Goal: Task Accomplishment & Management: Use online tool/utility

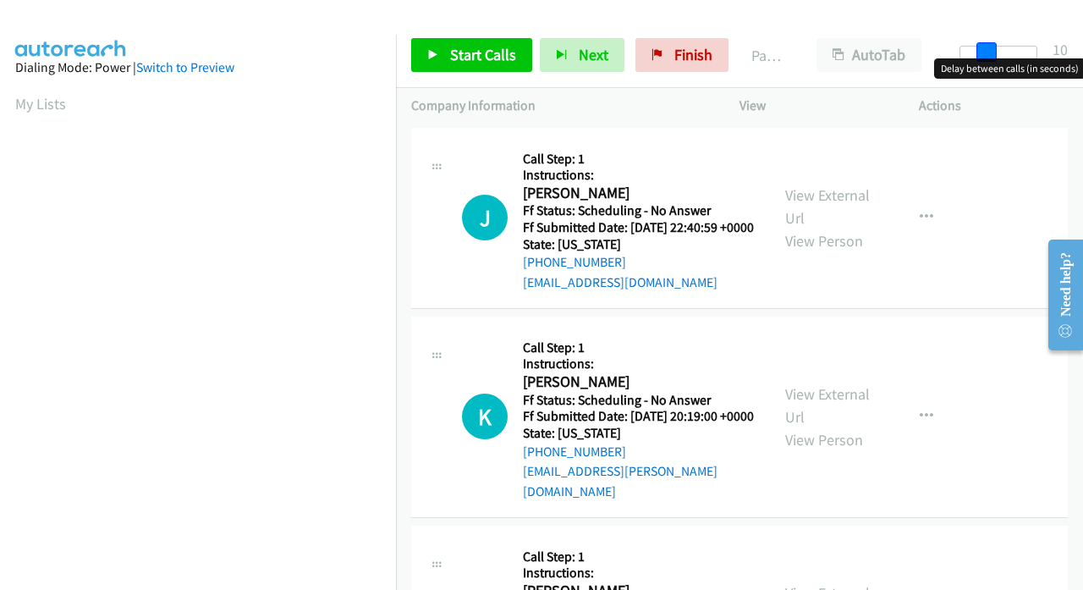
drag, startPoint x: 973, startPoint y: 47, endPoint x: 999, endPoint y: 52, distance: 26.7
click at [999, 52] on div at bounding box center [998, 53] width 78 height 14
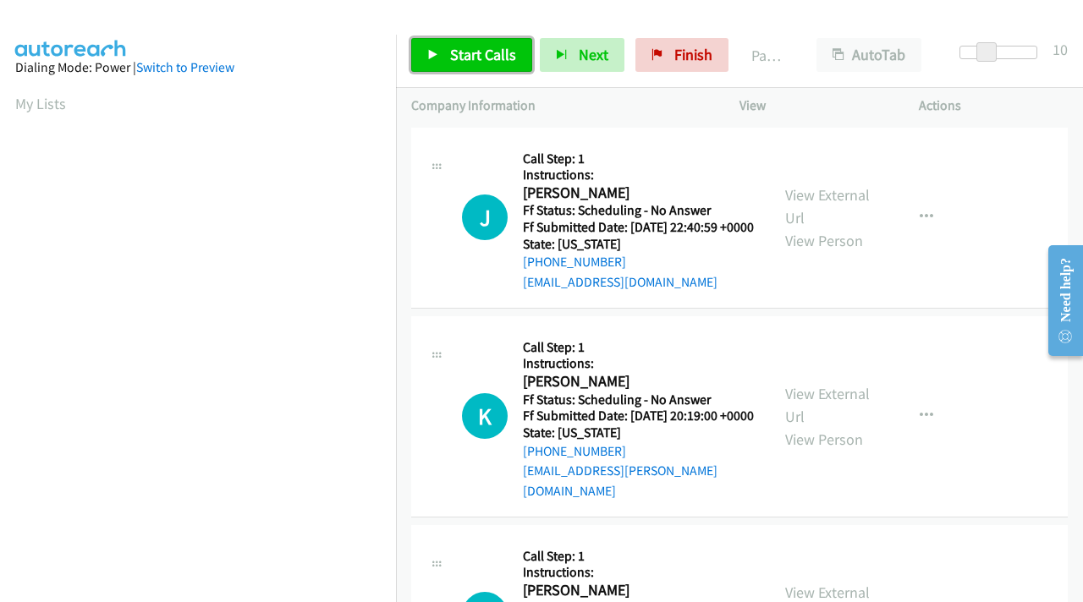
click at [494, 50] on span "Start Calls" at bounding box center [483, 54] width 66 height 19
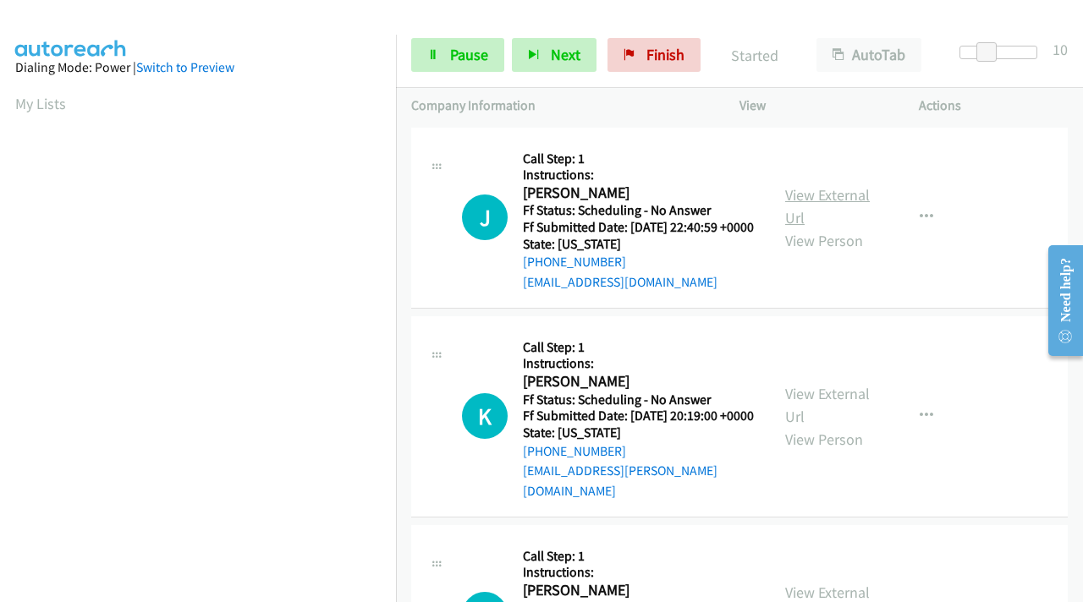
click at [799, 202] on link "View External Url" at bounding box center [827, 206] width 85 height 42
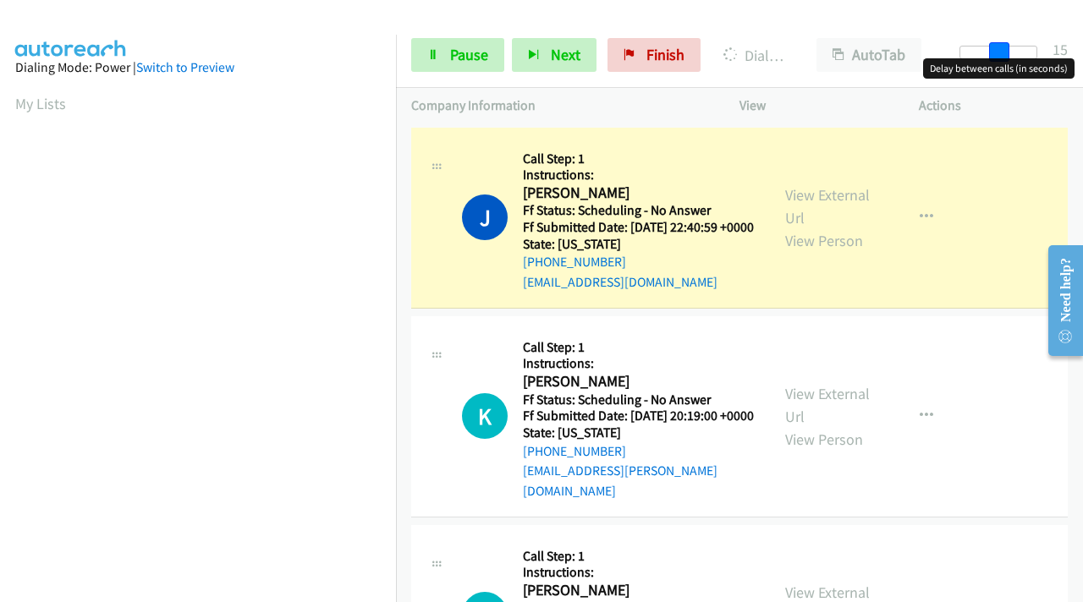
drag, startPoint x: 980, startPoint y: 50, endPoint x: 992, endPoint y: 50, distance: 11.8
click at [992, 50] on span at bounding box center [999, 52] width 20 height 20
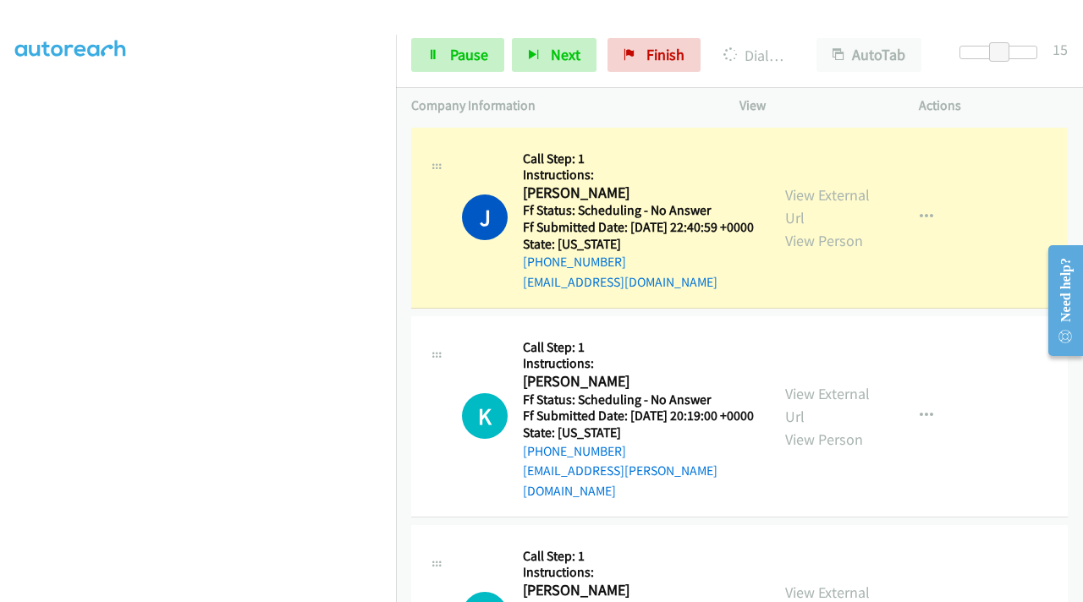
scroll to position [347, 0]
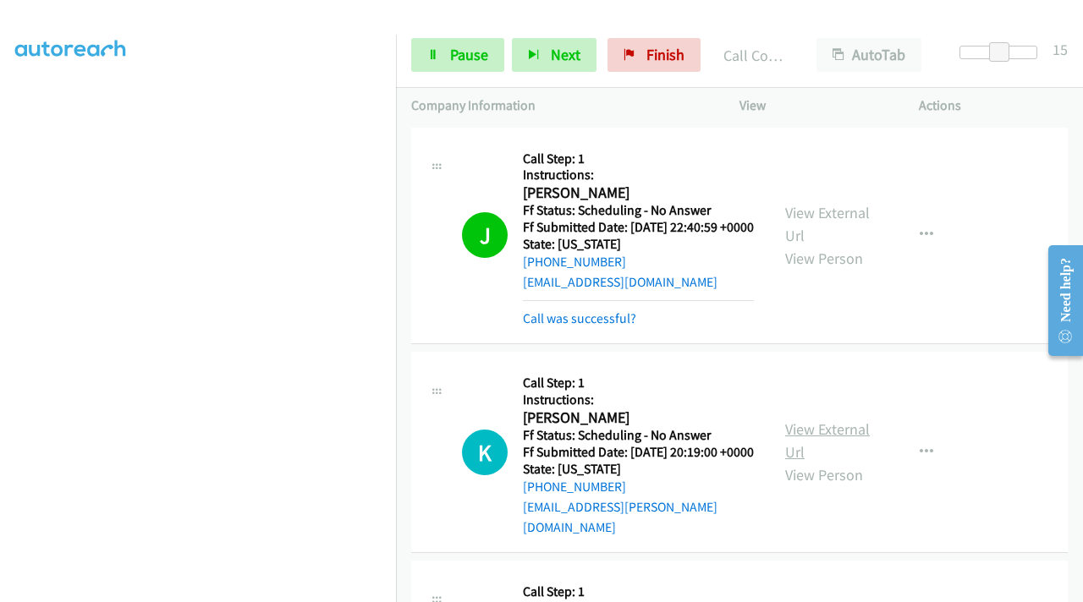
click at [811, 443] on link "View External Url" at bounding box center [827, 441] width 85 height 42
drag, startPoint x: 1002, startPoint y: 50, endPoint x: 993, endPoint y: 51, distance: 8.5
click at [993, 51] on span at bounding box center [991, 52] width 20 height 20
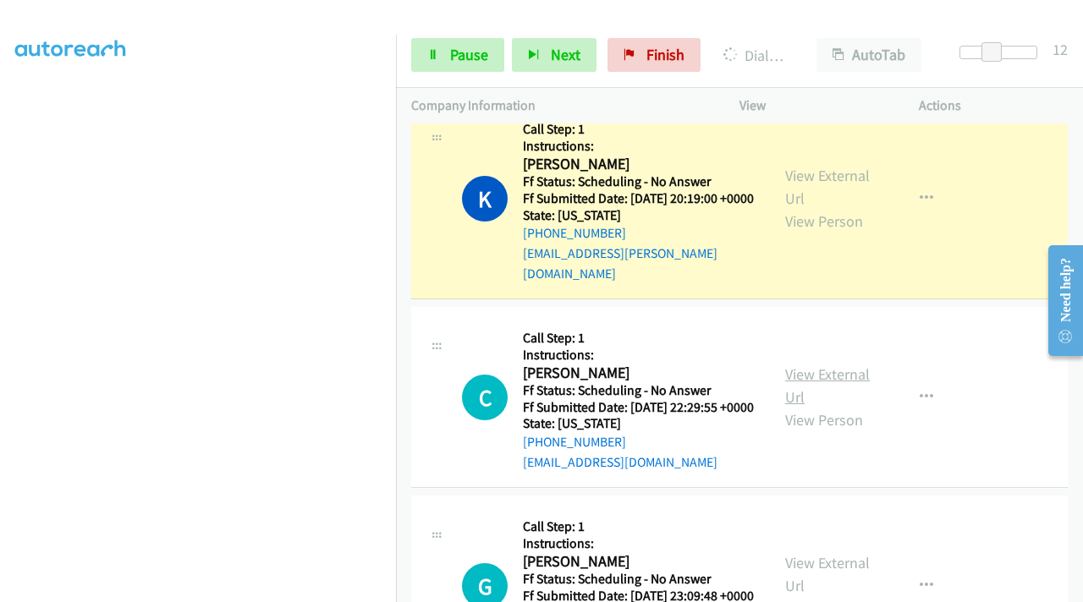
click at [800, 394] on link "View External Url" at bounding box center [827, 386] width 85 height 42
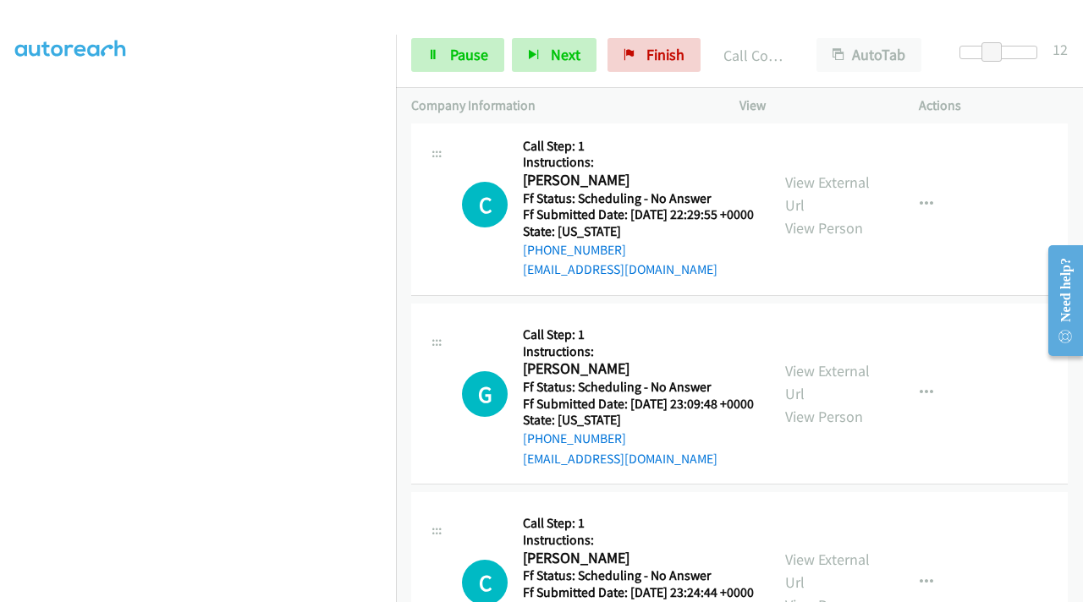
scroll to position [508, 0]
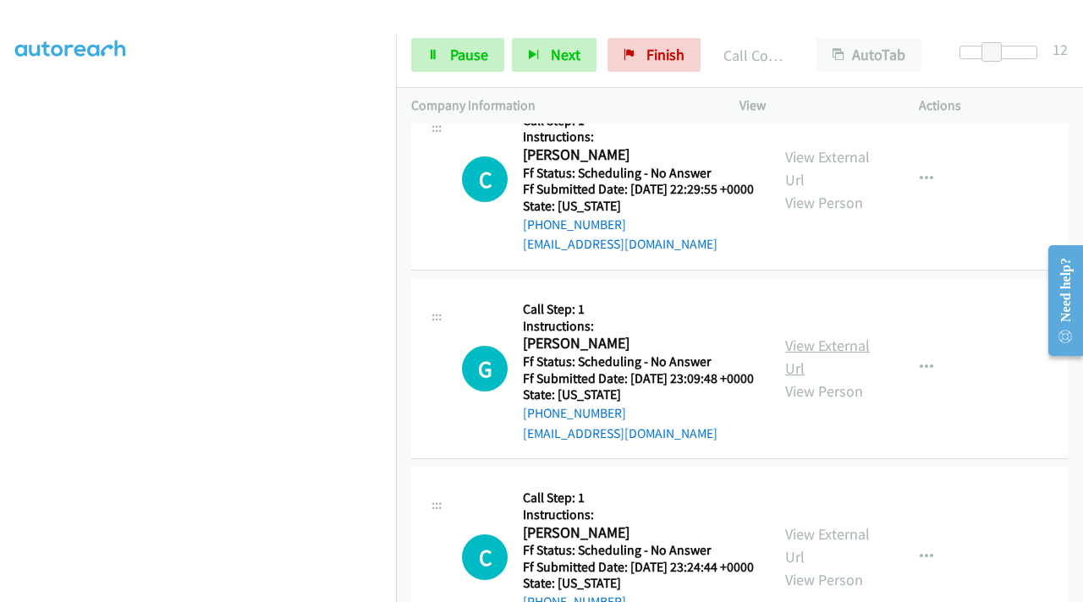
click at [812, 376] on link "View External Url" at bounding box center [827, 357] width 85 height 42
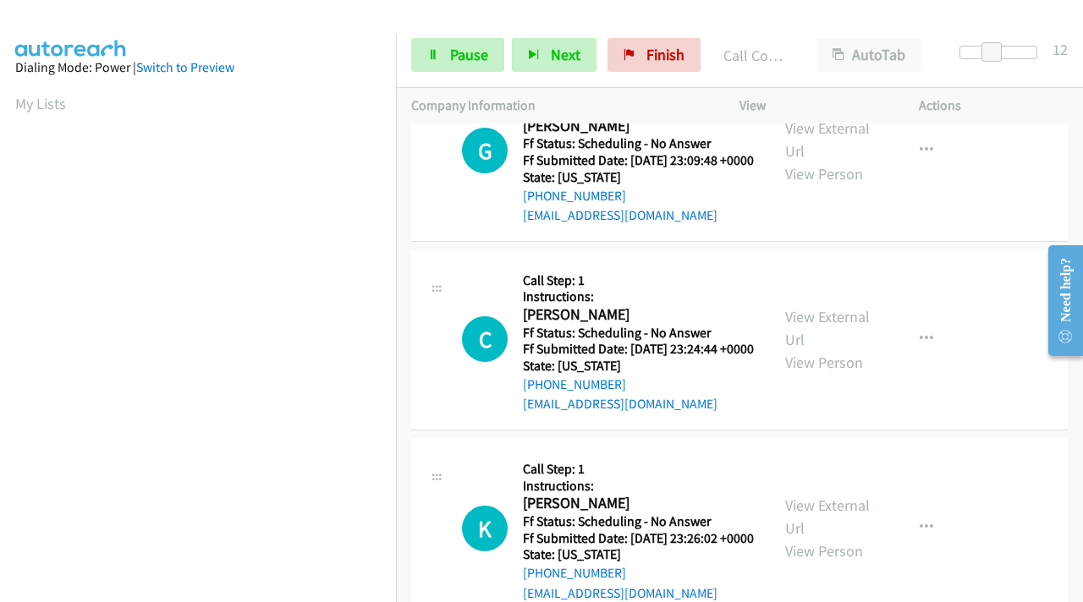
scroll to position [677, 0]
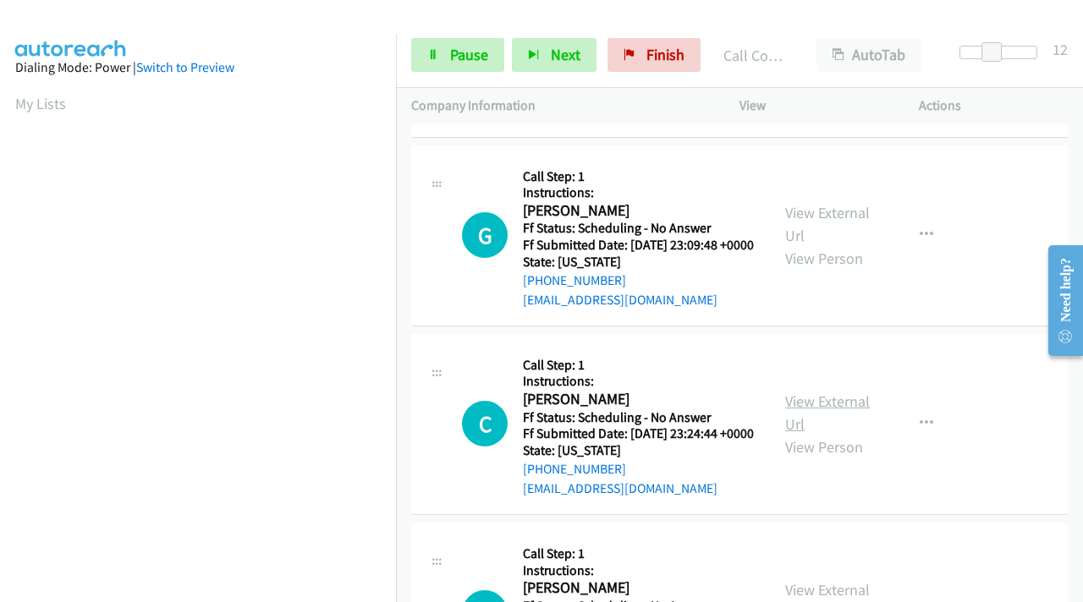
click at [791, 434] on link "View External Url" at bounding box center [827, 413] width 85 height 42
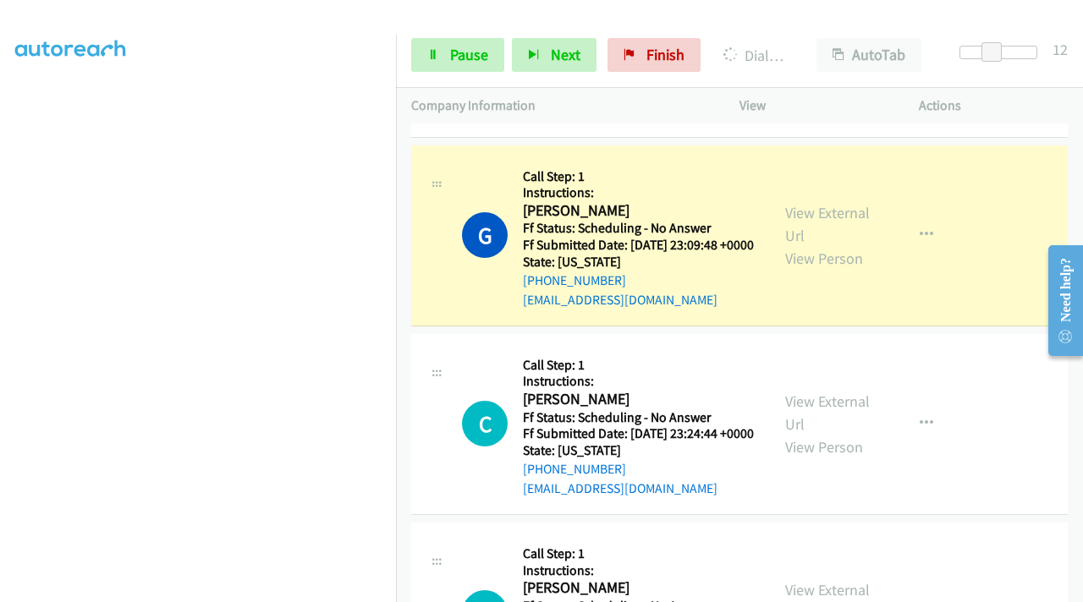
scroll to position [347, 0]
drag, startPoint x: 993, startPoint y: 50, endPoint x: 1052, endPoint y: 54, distance: 58.5
click at [1052, 54] on div at bounding box center [998, 59] width 108 height 26
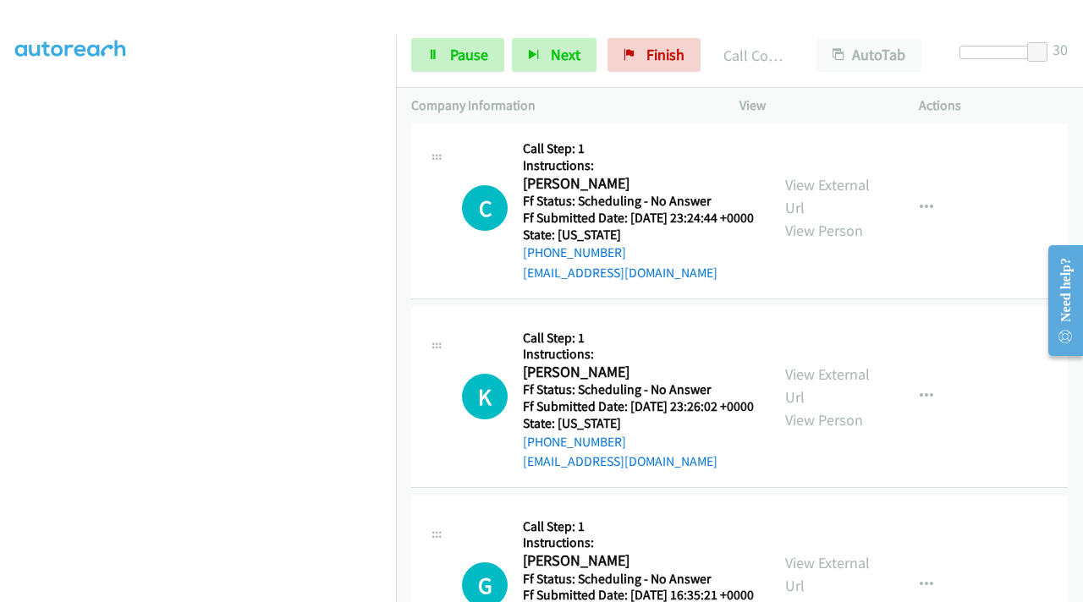
scroll to position [931, 0]
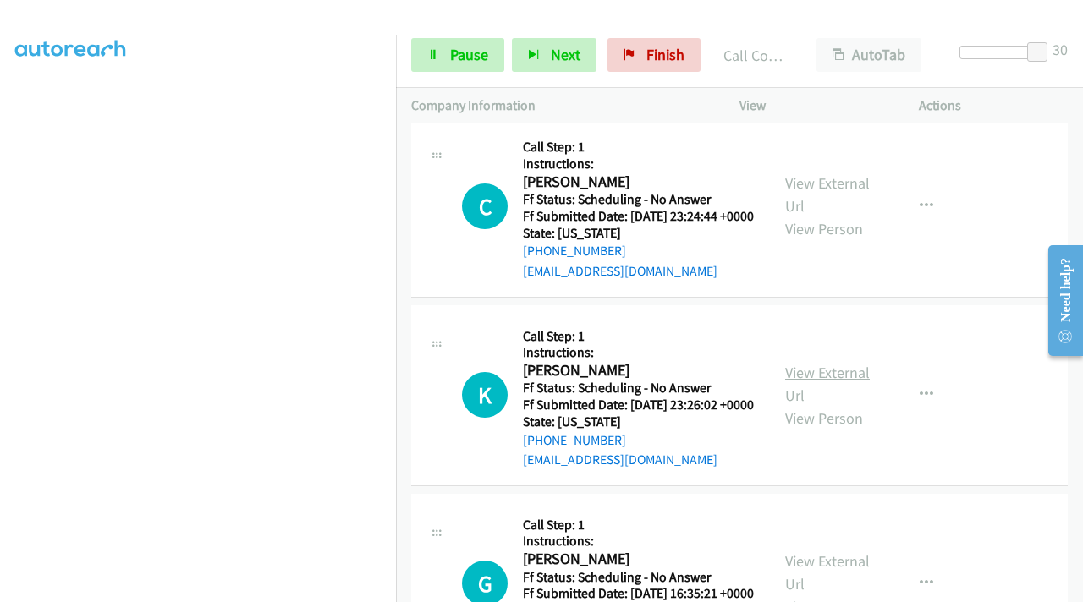
click at [804, 405] on link "View External Url" at bounding box center [827, 384] width 85 height 42
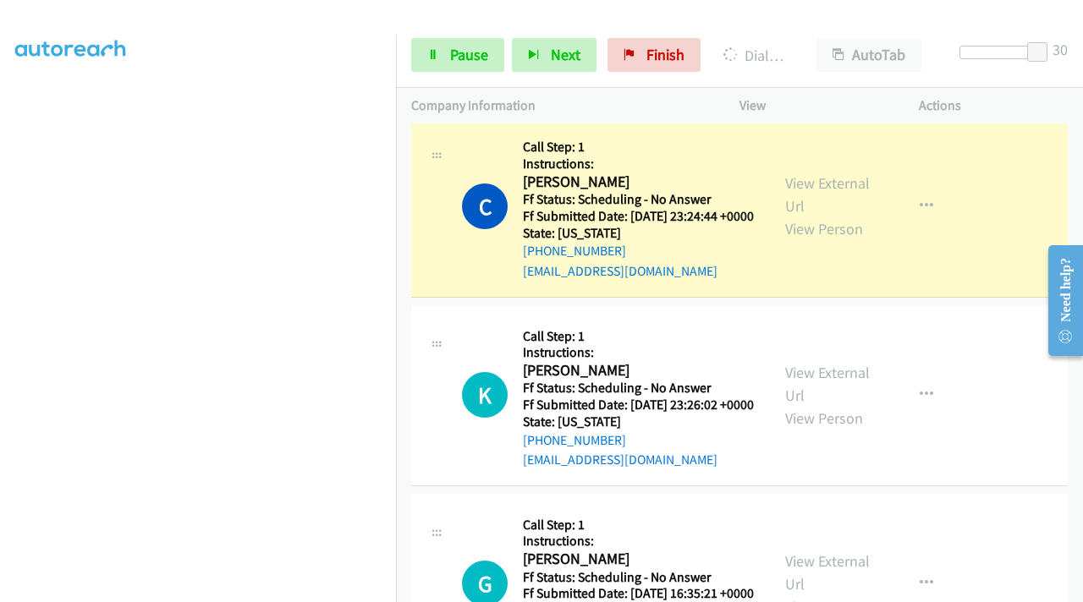
scroll to position [347, 0]
drag, startPoint x: 1042, startPoint y: 50, endPoint x: 1007, endPoint y: 52, distance: 35.6
click at [1007, 52] on span at bounding box center [999, 52] width 20 height 20
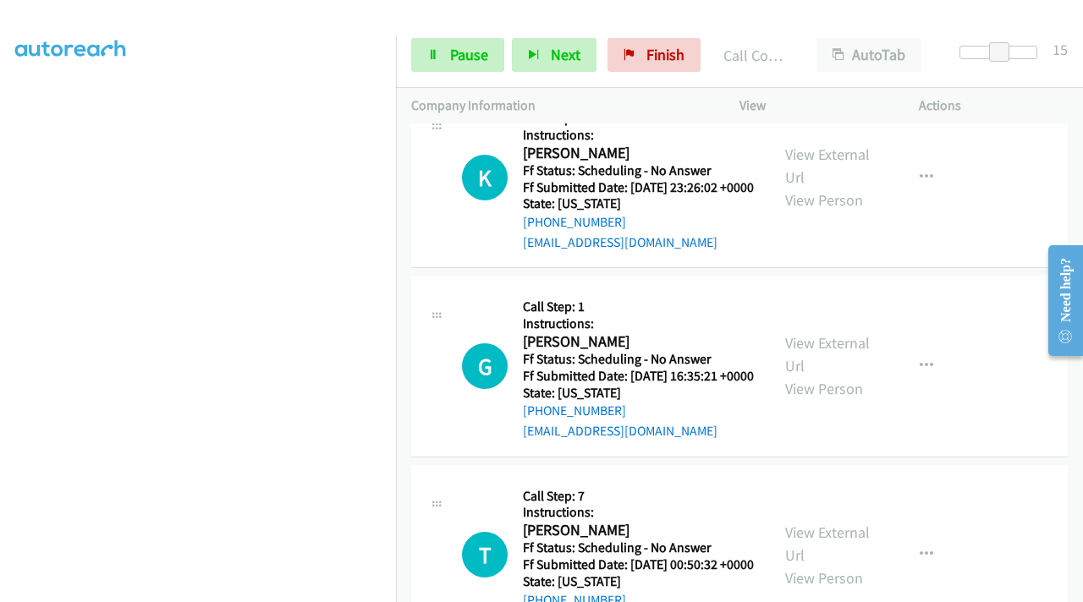
scroll to position [1220, 0]
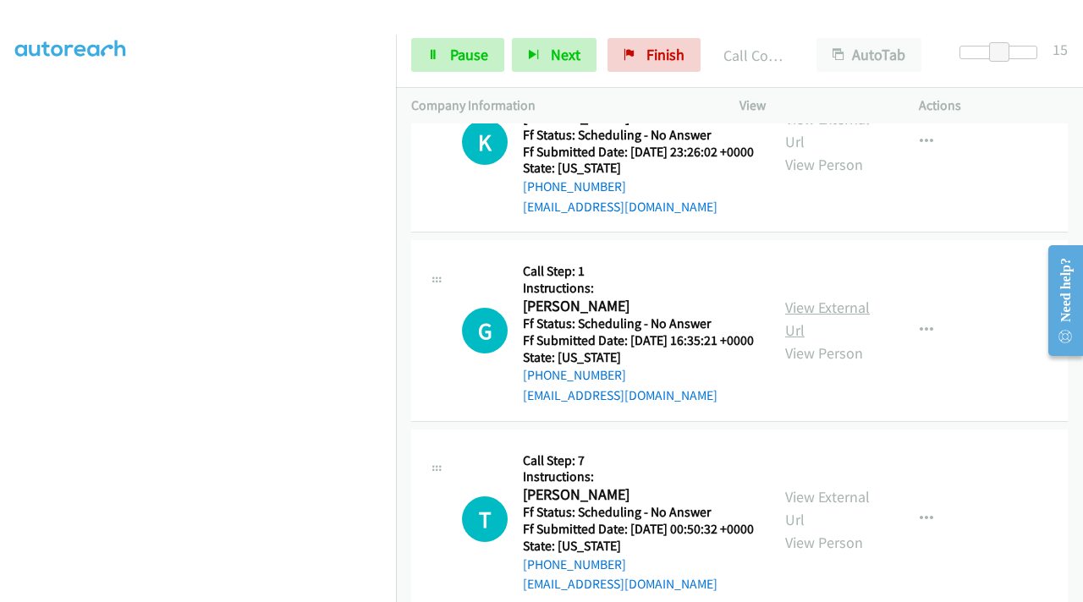
click at [816, 340] on link "View External Url" at bounding box center [827, 319] width 85 height 42
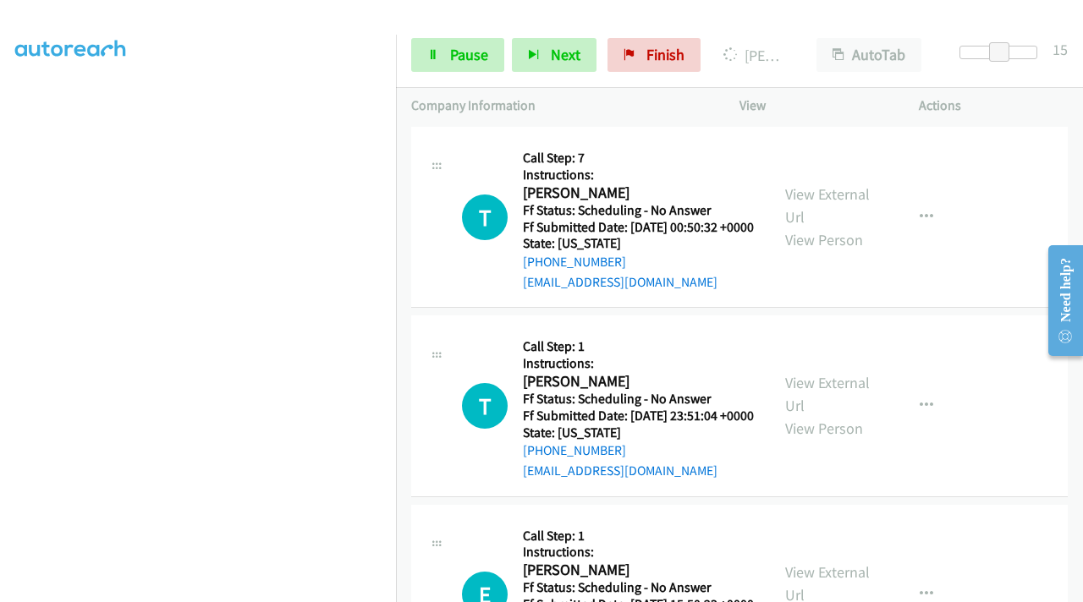
scroll to position [0, 0]
click at [842, 227] on link "View External Url" at bounding box center [827, 205] width 85 height 42
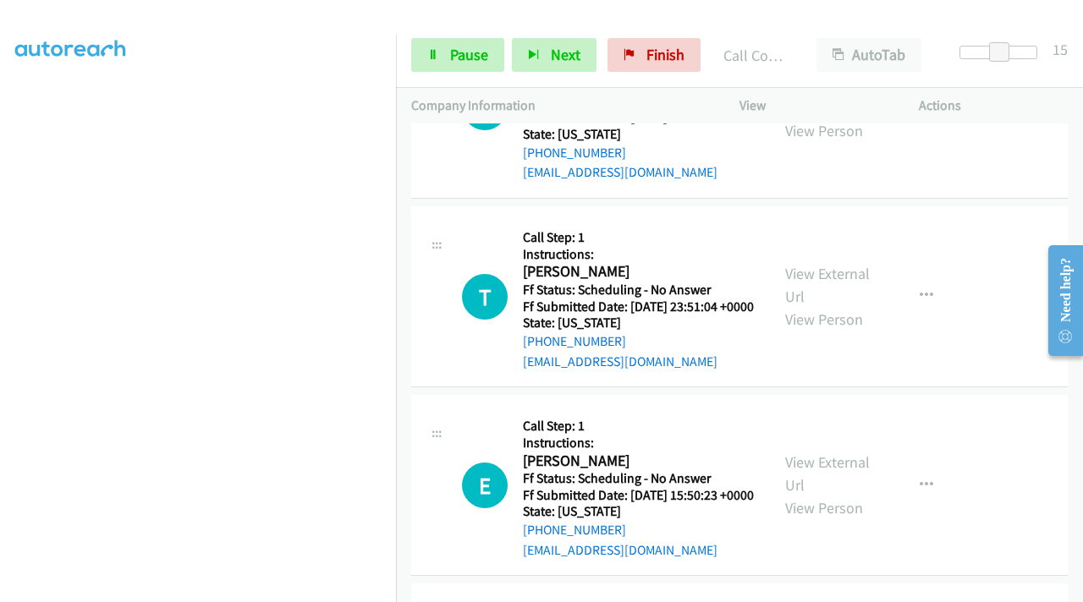
scroll to position [1728, 0]
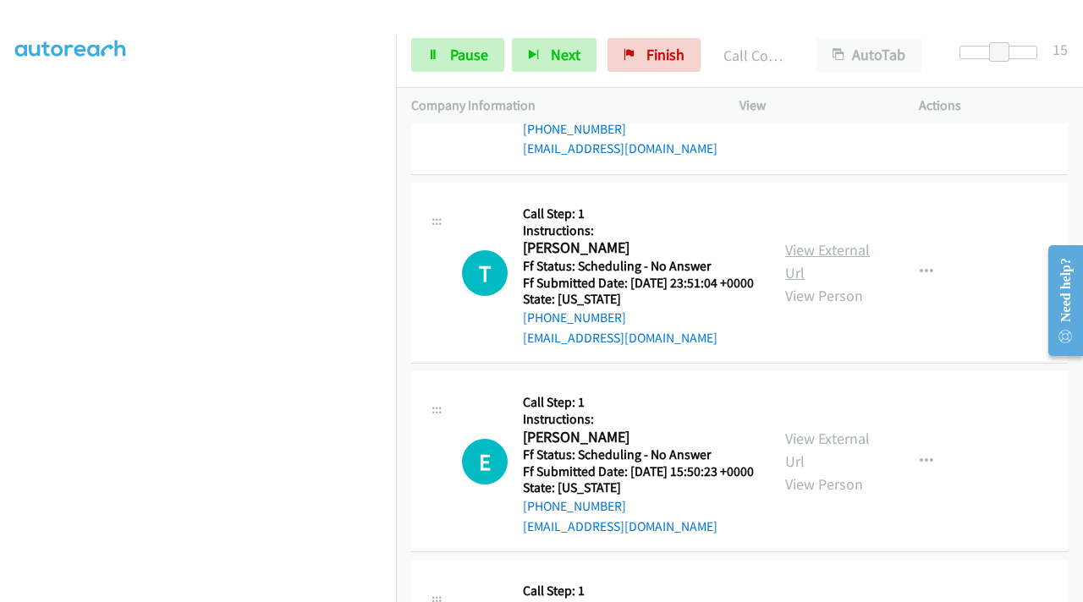
click at [827, 283] on link "View External Url" at bounding box center [827, 261] width 85 height 42
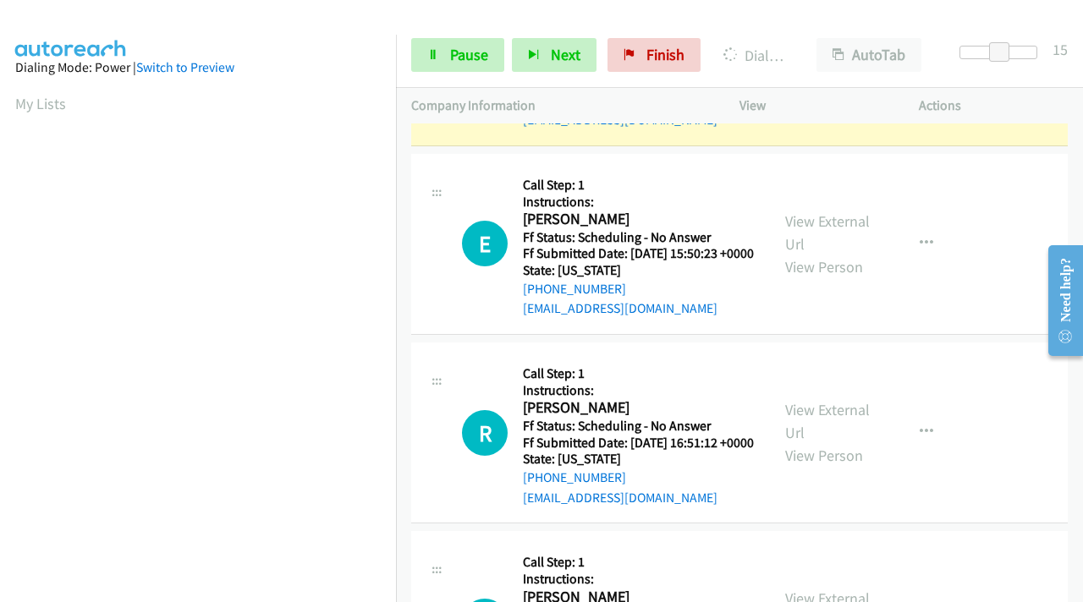
scroll to position [347, 0]
click at [828, 65] on link "View External Url" at bounding box center [827, 44] width 85 height 42
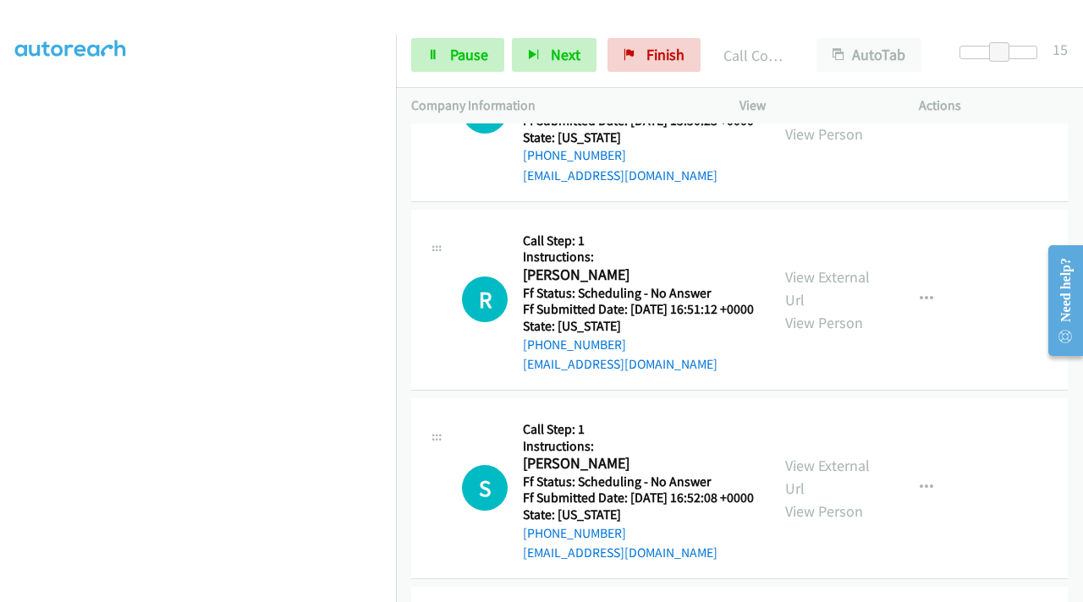
scroll to position [2235, 0]
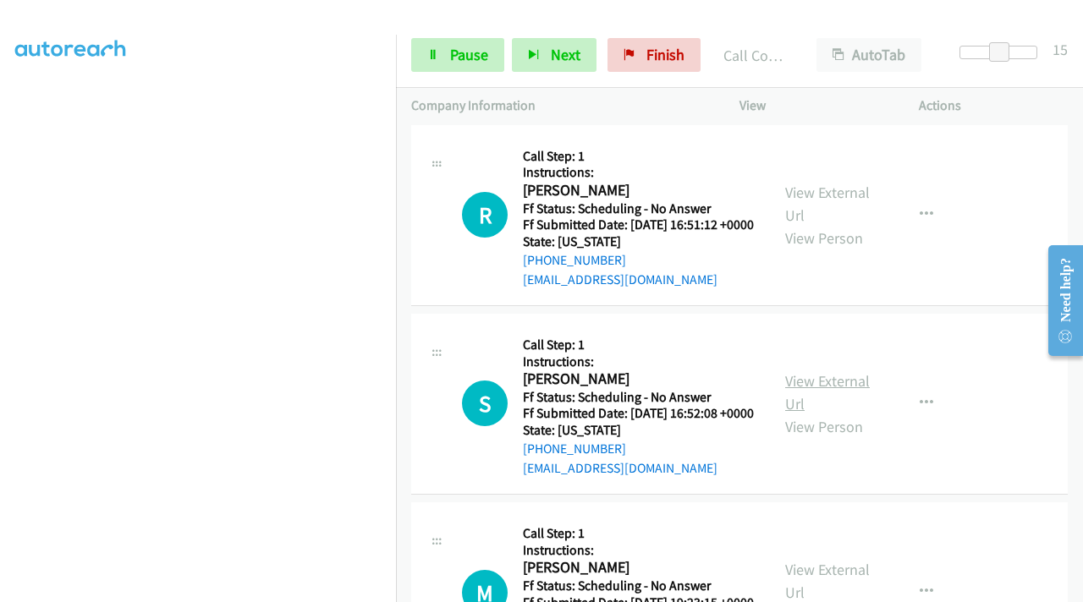
click at [800, 414] on link "View External Url" at bounding box center [827, 392] width 85 height 42
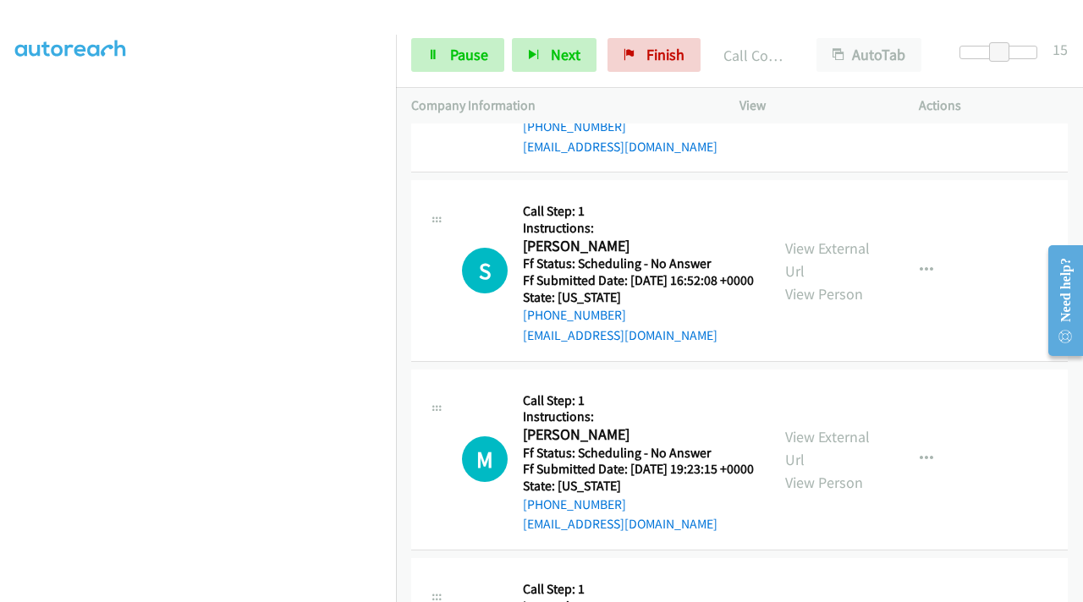
scroll to position [2489, 0]
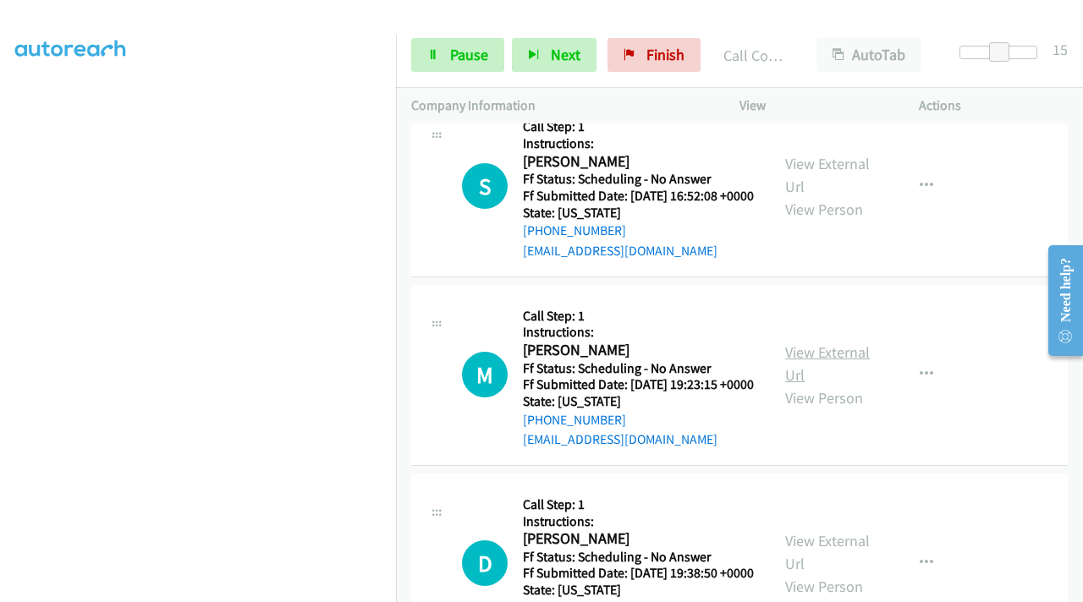
click at [824, 385] on link "View External Url" at bounding box center [827, 364] width 85 height 42
click at [789, 277] on div "S Callback Scheduled Call Step: 1 Instructions: [PERSON_NAME] America/New_York …" at bounding box center [739, 186] width 657 height 181
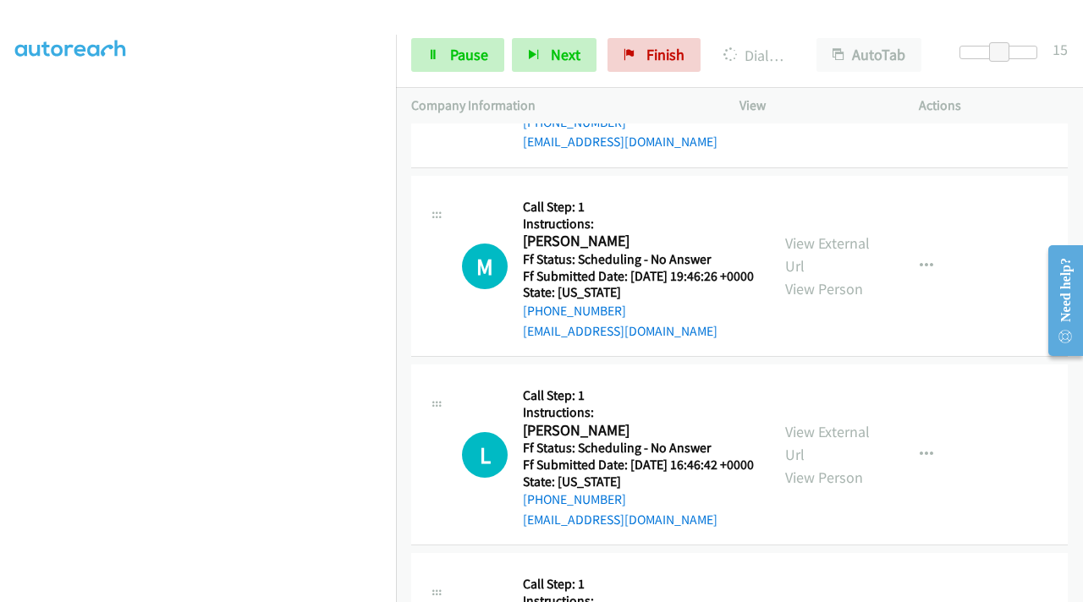
scroll to position [3357, 0]
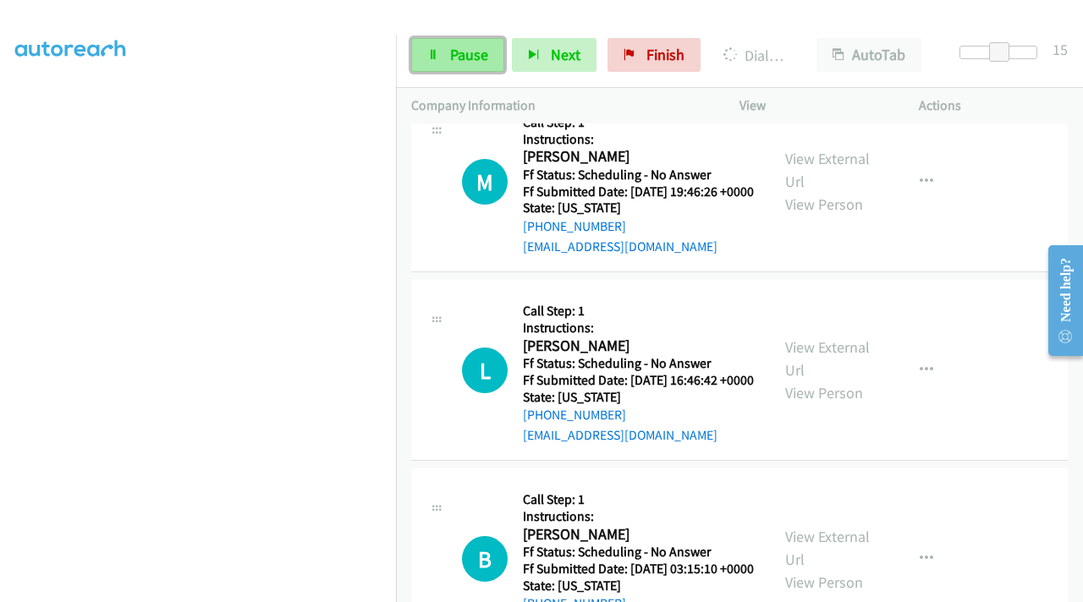
click at [454, 58] on span "Pause" at bounding box center [469, 54] width 38 height 19
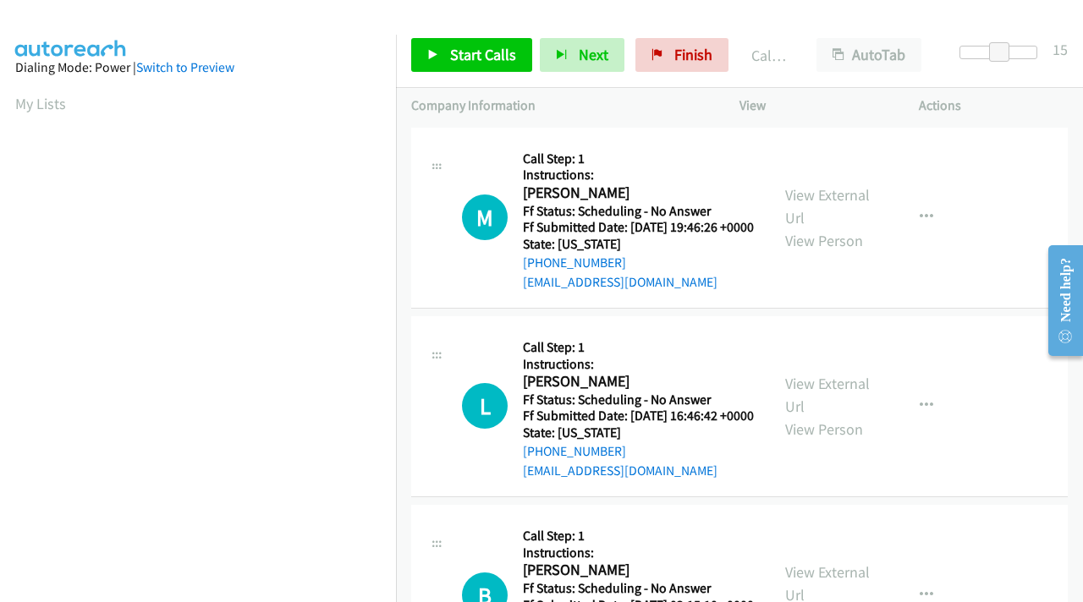
scroll to position [3393, 0]
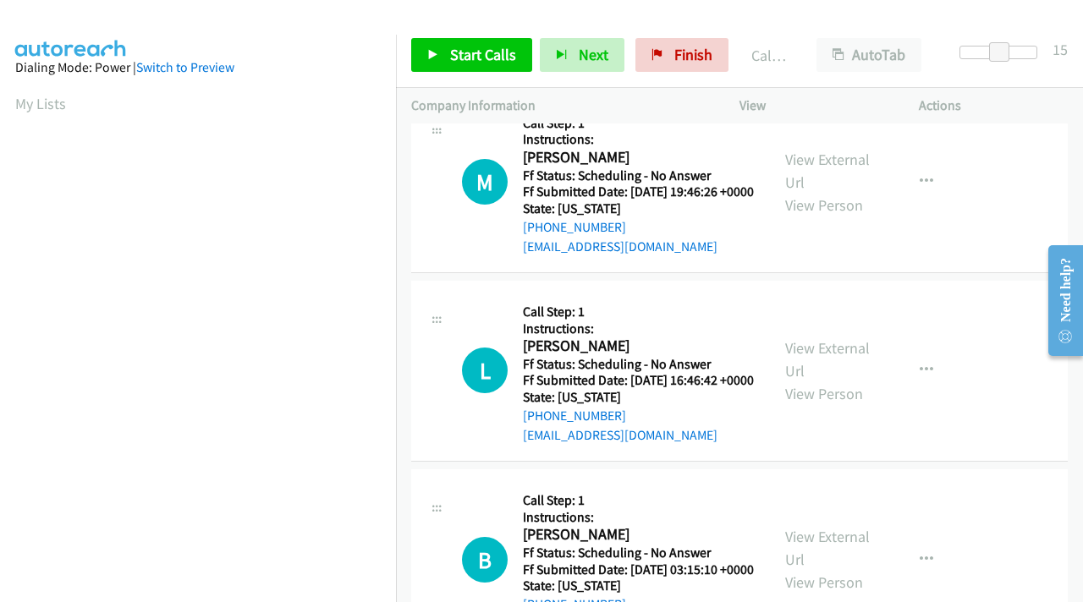
click at [783, 273] on div "M Callback Scheduled Call Step: 1 Instructions: [PERSON_NAME] America/New_York …" at bounding box center [739, 182] width 657 height 181
drag, startPoint x: 679, startPoint y: 53, endPoint x: 615, endPoint y: 75, distance: 68.0
click at [679, 53] on span "Finish" at bounding box center [693, 54] width 38 height 19
